Goal: Find specific page/section: Find specific page/section

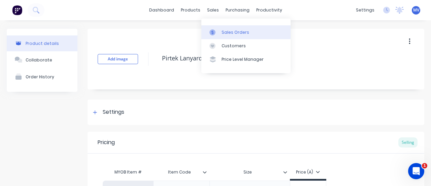
click at [223, 31] on div "Sales Orders" at bounding box center [236, 32] width 28 height 6
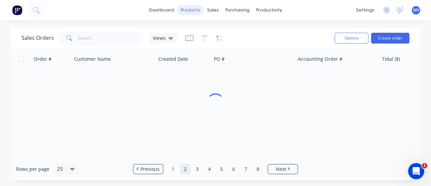
click at [191, 8] on div "products" at bounding box center [191, 10] width 26 height 10
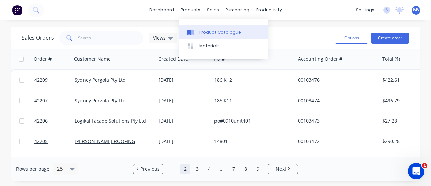
click at [208, 32] on div "Product Catalogue" at bounding box center [220, 32] width 42 height 6
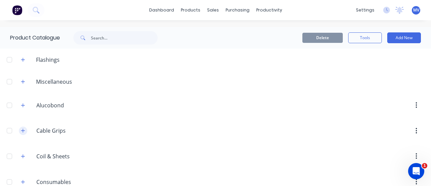
click at [24, 130] on icon "button" at bounding box center [23, 130] width 4 height 5
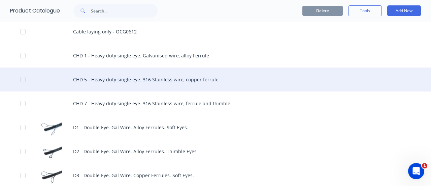
scroll to position [303, 0]
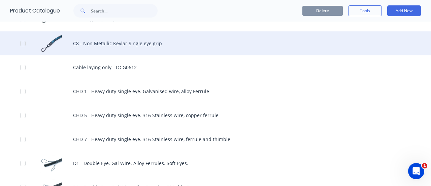
click at [93, 38] on div "C8 - Non Metallic Kevlar Single eye grip" at bounding box center [215, 43] width 431 height 24
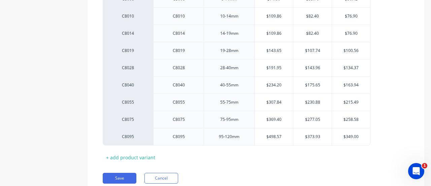
scroll to position [181, 0]
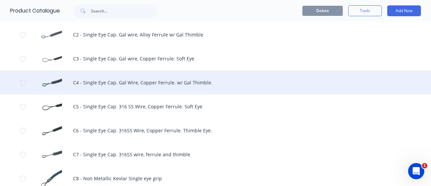
scroll to position [269, 0]
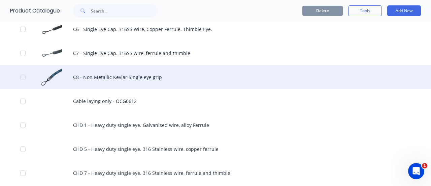
click at [95, 76] on div "C8 - Non Metallic Kevlar Single eye grip" at bounding box center [215, 77] width 431 height 24
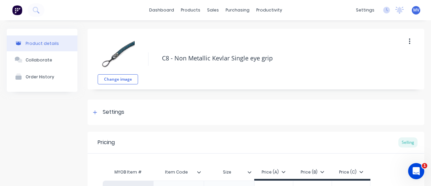
type textarea "x"
